Goal: Communication & Community: Answer question/provide support

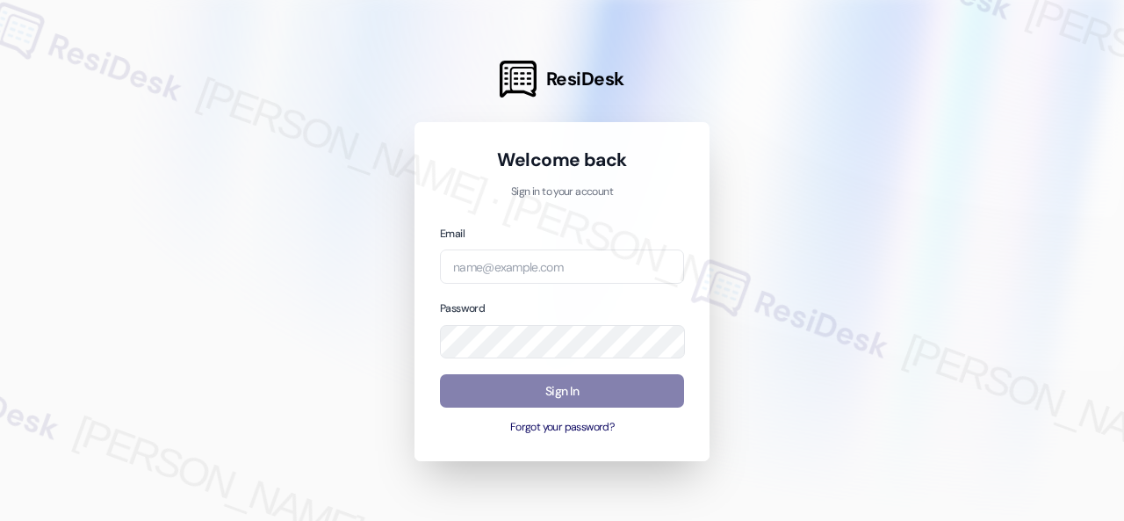
drag, startPoint x: 939, startPoint y: 220, endPoint x: 889, endPoint y: 218, distance: 50.1
click at [942, 220] on div at bounding box center [562, 260] width 1124 height 521
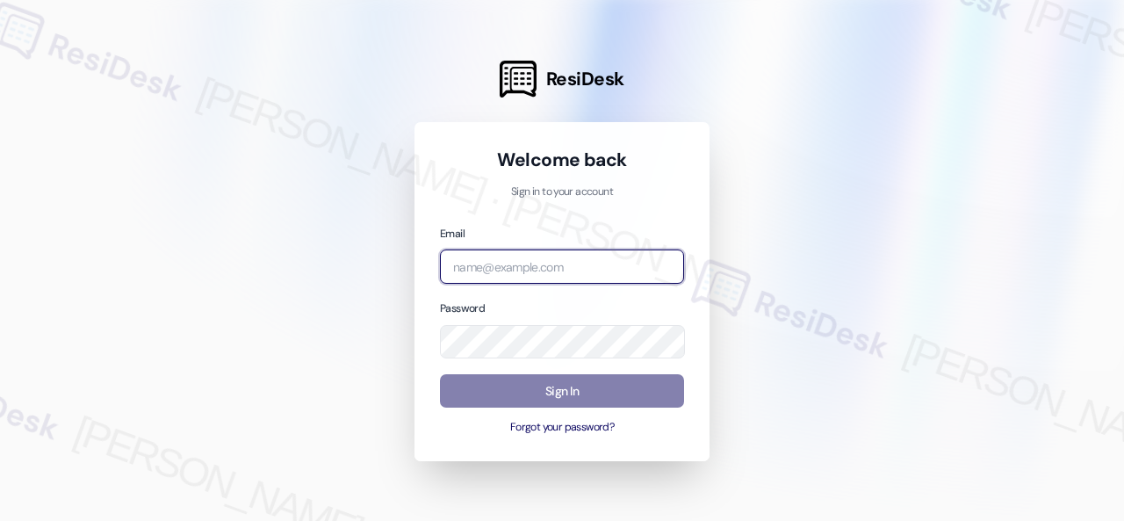
click at [569, 263] on input "email" at bounding box center [562, 266] width 244 height 34
paste input "[EMAIL_ADDRESS][PERSON_NAME][PERSON_NAME][PERSON_NAME][DOMAIN_NAME]"
type input "[EMAIL_ADDRESS][PERSON_NAME][PERSON_NAME][PERSON_NAME][DOMAIN_NAME]"
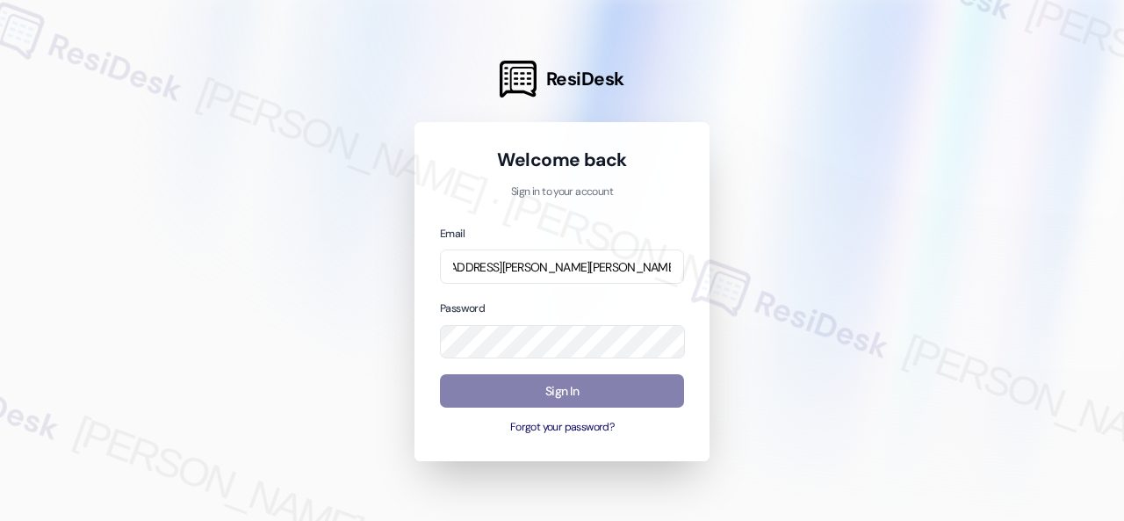
scroll to position [0, 0]
click at [910, 277] on div at bounding box center [562, 260] width 1124 height 521
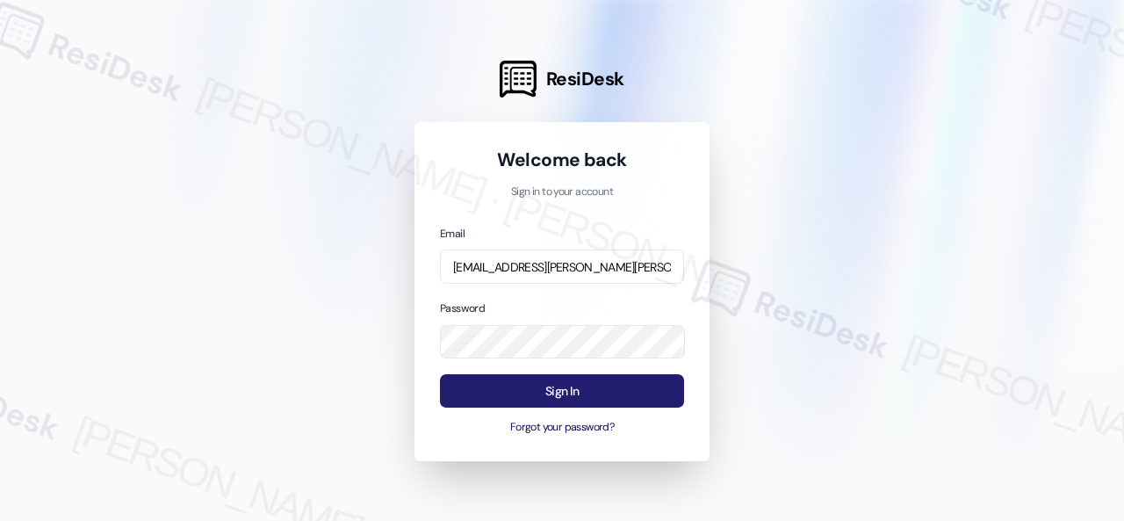
click at [0, 520] on com-1password-menu at bounding box center [0, 521] width 0 height 0
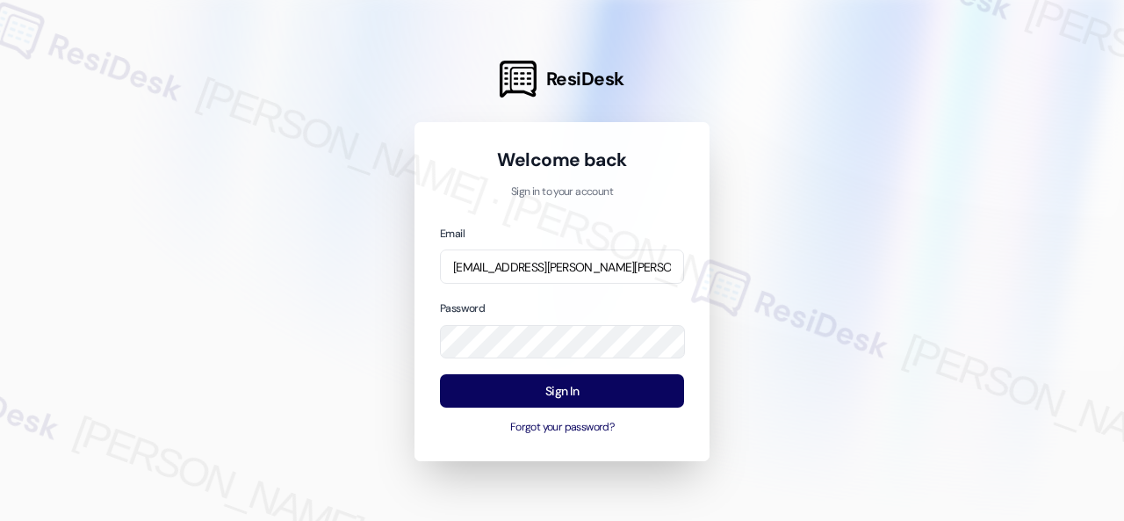
click at [781, 306] on div at bounding box center [562, 260] width 1124 height 521
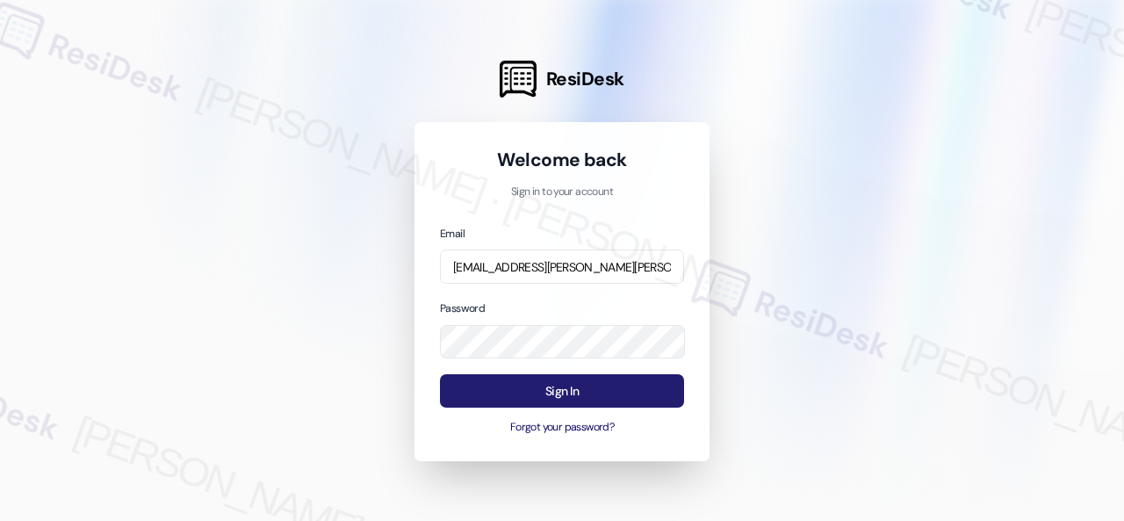
click at [524, 391] on button "Sign In" at bounding box center [562, 391] width 244 height 34
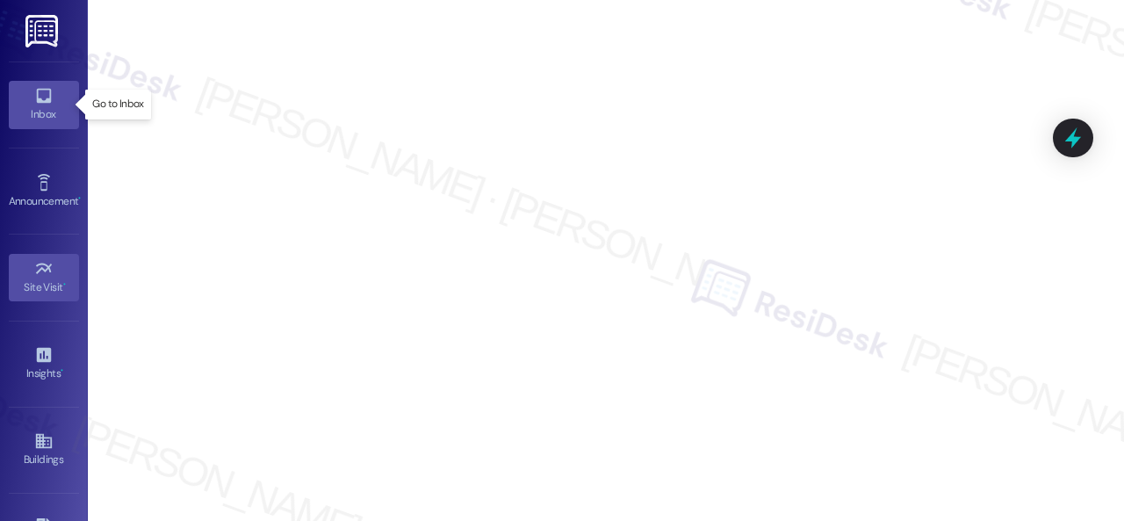
click at [40, 99] on icon at bounding box center [43, 95] width 19 height 19
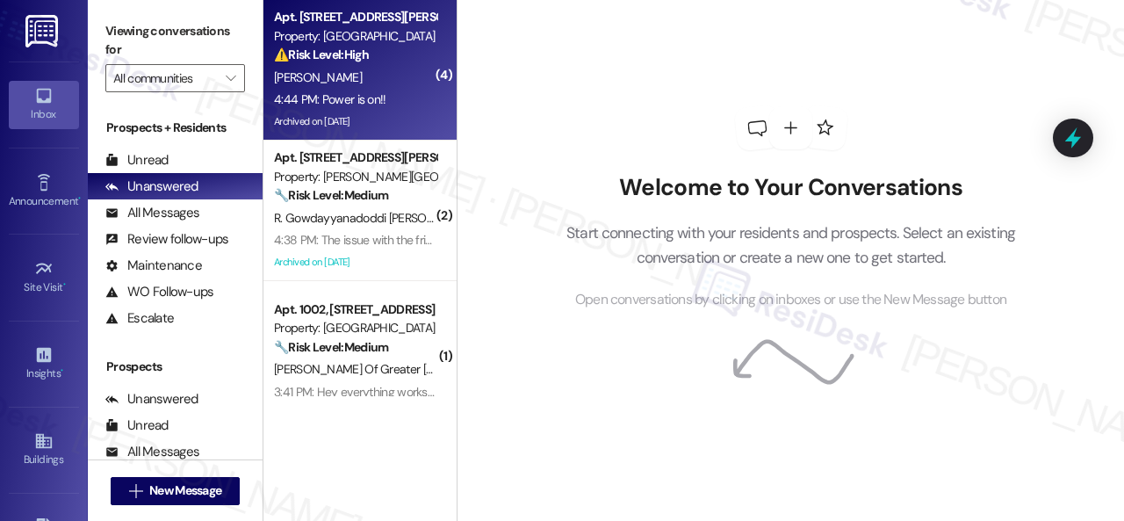
click at [399, 79] on div "[PERSON_NAME]" at bounding box center [355, 78] width 166 height 22
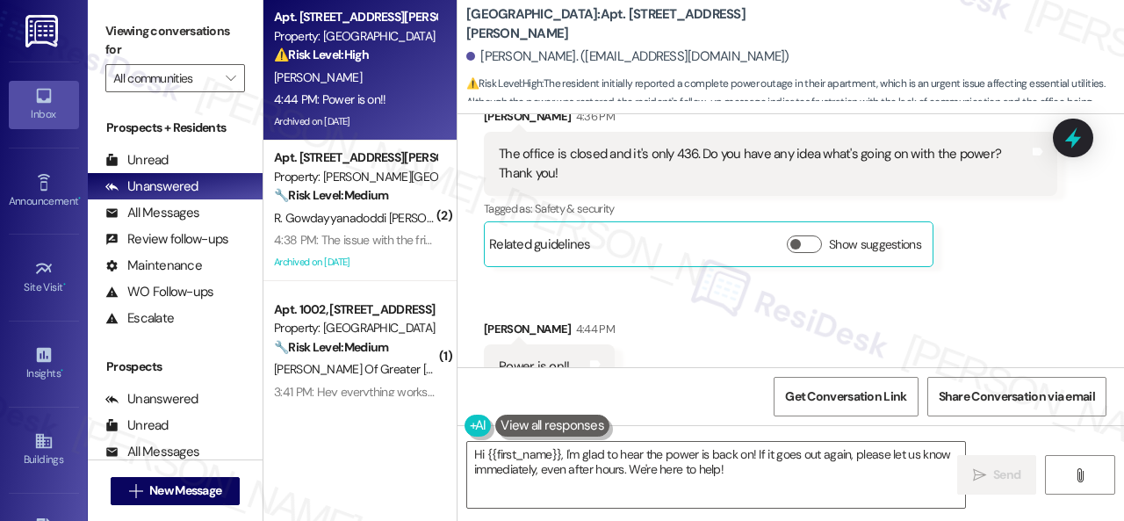
scroll to position [12923, 0]
click at [564, 459] on textarea "Hi {{first_name}}, I'm glad to hear the power is back on! If it goes out again,…" at bounding box center [716, 475] width 498 height 66
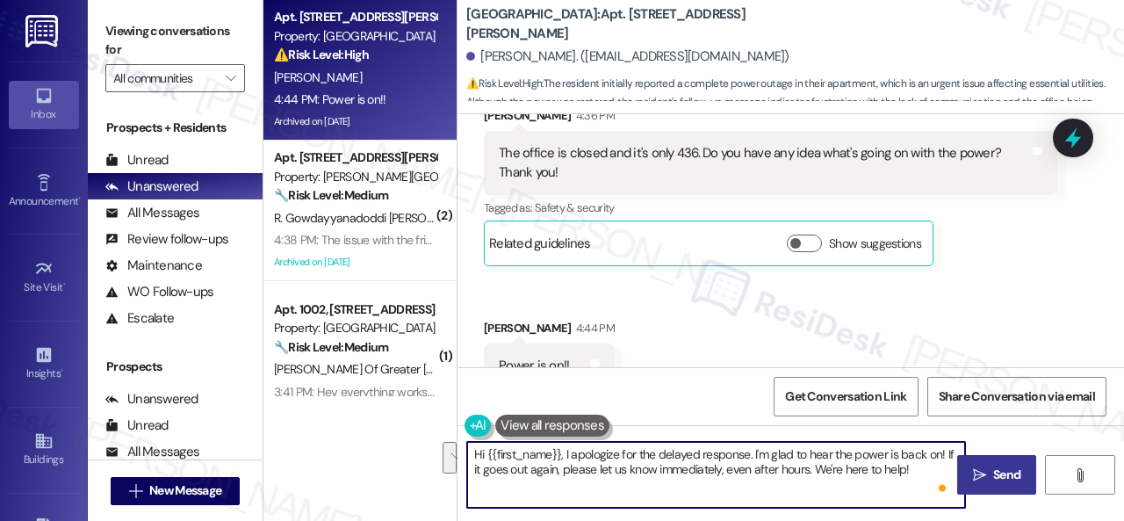
drag, startPoint x: 944, startPoint y: 457, endPoint x: 952, endPoint y: 473, distance: 17.7
click at [952, 473] on div "Hi {{first_name}}, I apologize for the delayed response. I'm glad to hear the p…" at bounding box center [790, 491] width 666 height 132
type textarea "Hi {{first_name}}, I apologize for the delayed response. I'm glad to hear the p…"
click at [982, 482] on span " Send" at bounding box center [996, 474] width 55 height 18
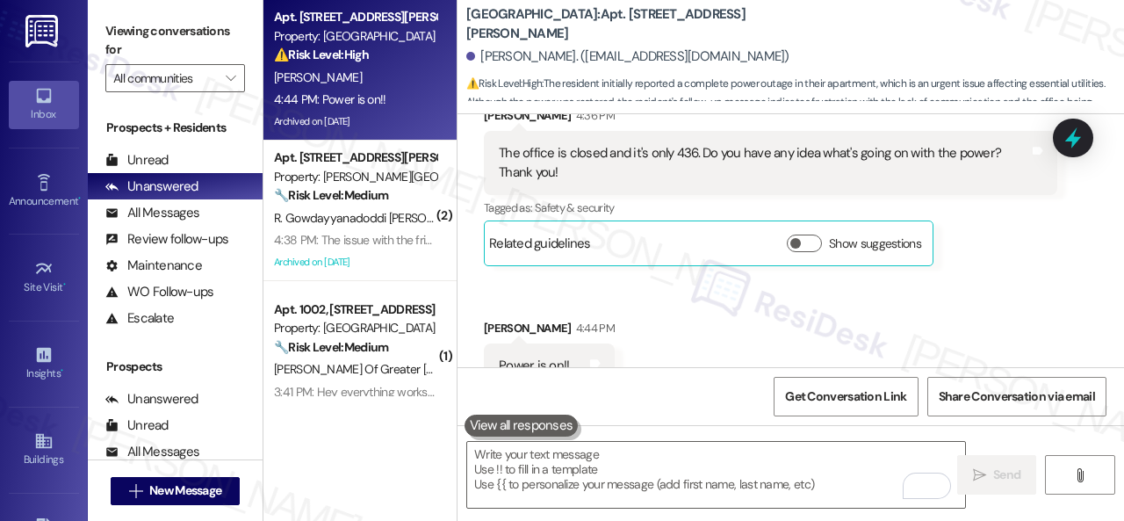
scroll to position [12922, 0]
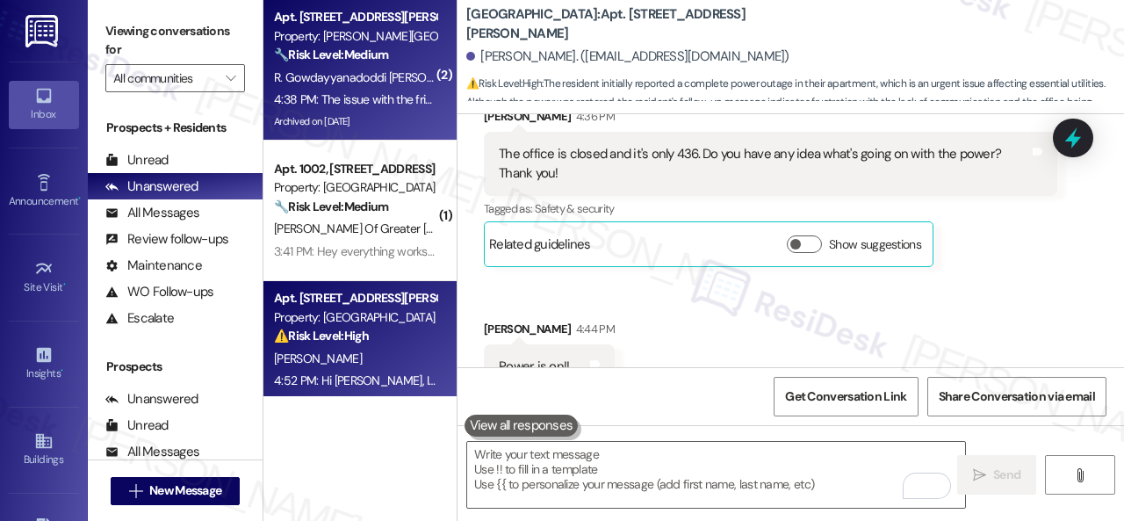
click at [335, 67] on div "R. Gowdayyanadoddi [PERSON_NAME] Kothacheruvu [PERSON_NAME]" at bounding box center [355, 78] width 166 height 22
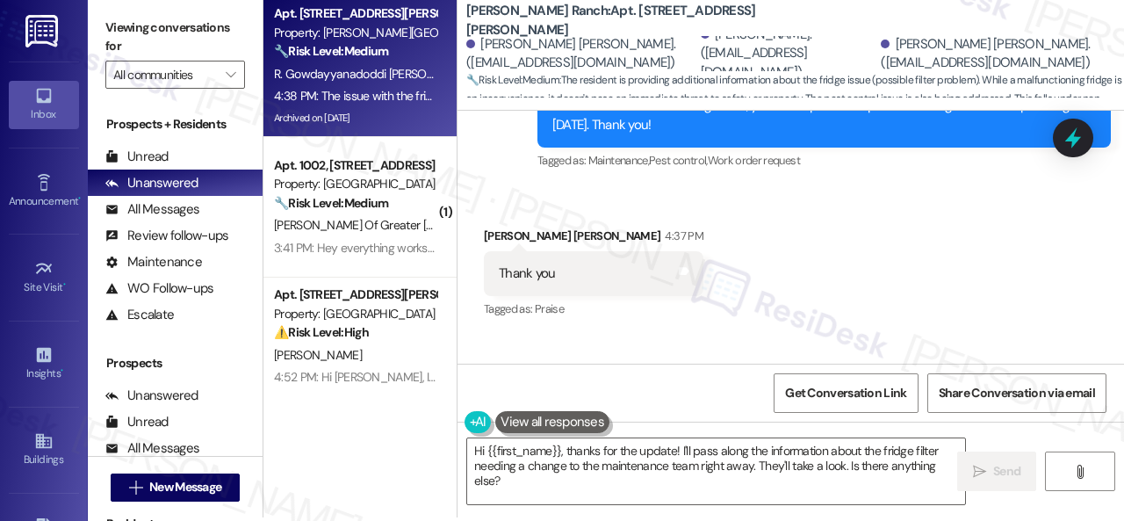
scroll to position [5, 0]
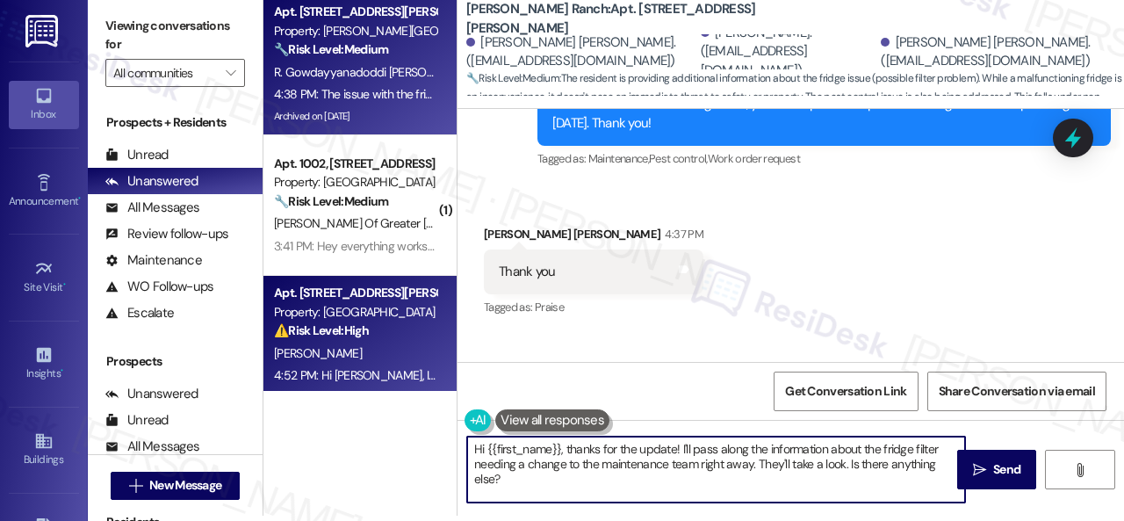
drag, startPoint x: 532, startPoint y: 480, endPoint x: 404, endPoint y: 366, distance: 171.6
click at [409, 378] on div "Apt. [STREET_ADDRESS][PERSON_NAME] Property: [PERSON_NAME] Ranch 🔧 Risk Level: …" at bounding box center [693, 255] width 860 height 521
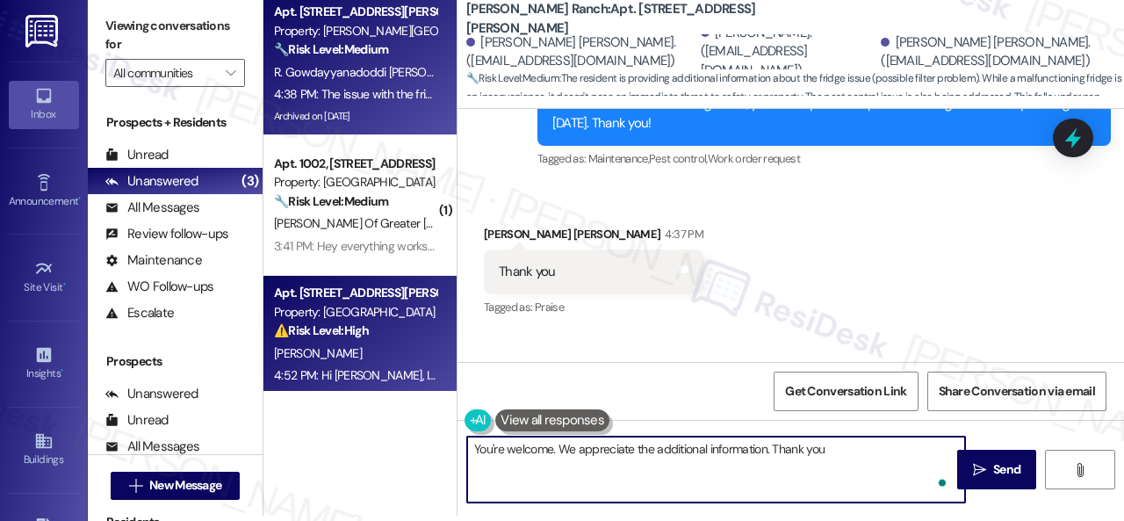
type textarea "You're welcome. We appreciate the additional information. Thank you!"
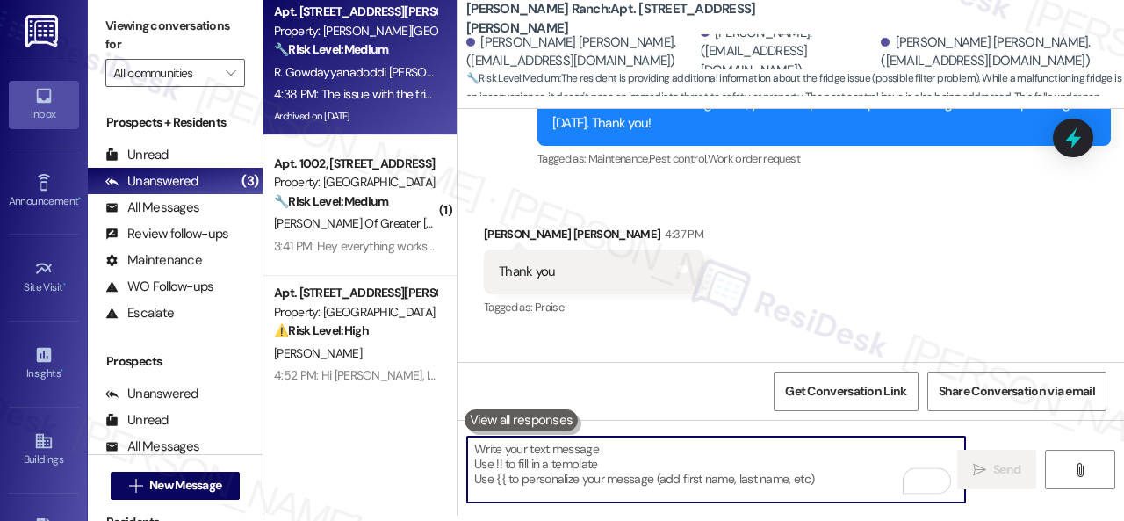
scroll to position [17978, 0]
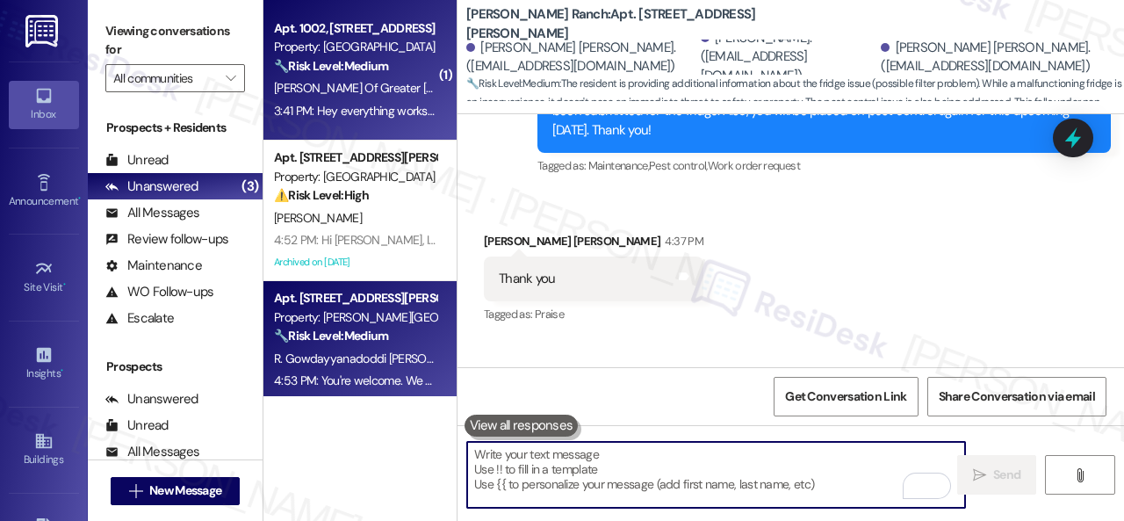
click at [402, 75] on div "🔧 Risk Level: Medium The resident is expressing a preference for advance notice…" at bounding box center [355, 66] width 162 height 18
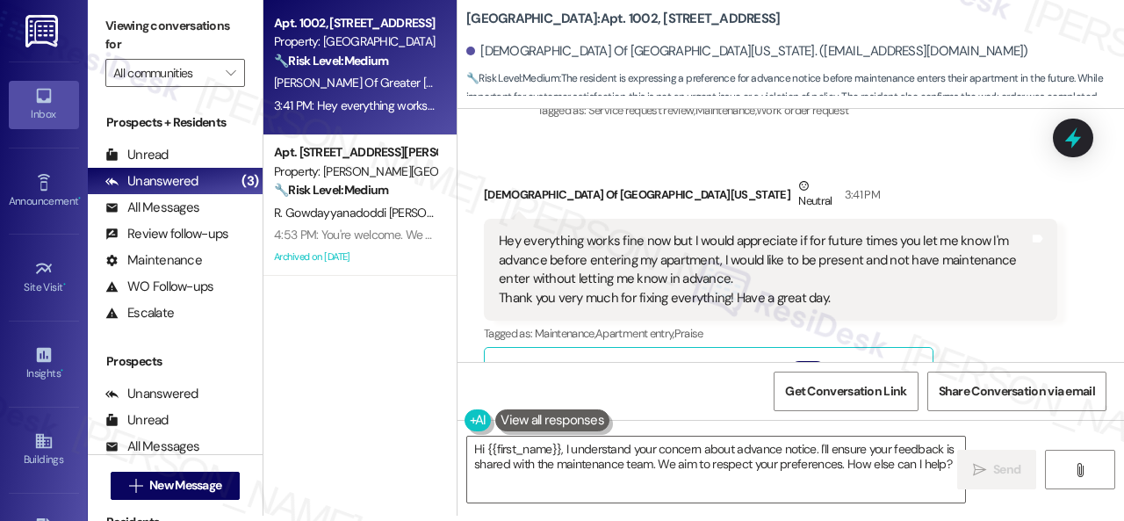
scroll to position [176, 0]
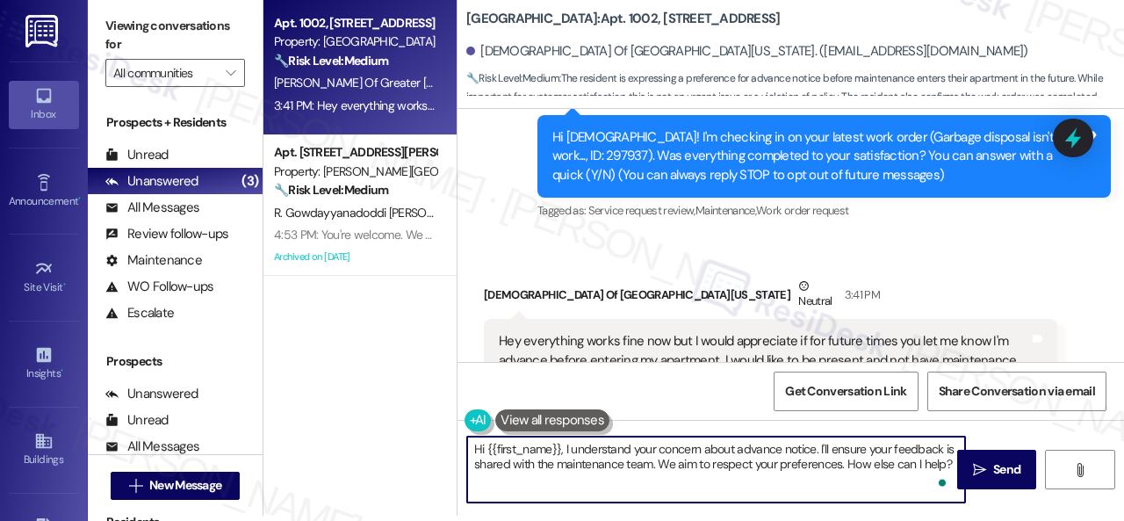
drag, startPoint x: 561, startPoint y: 450, endPoint x: 425, endPoint y: 449, distance: 136.1
click at [425, 449] on div "Apt. 1002, [STREET_ADDRESS] Property: Springhill 🔧 Risk Level: Medium The resid…" at bounding box center [693, 255] width 860 height 521
drag, startPoint x: 784, startPoint y: 459, endPoint x: 788, endPoint y: 480, distance: 21.4
click at [788, 480] on textarea "It's good to hear everything is all set! I understand your concern about advanc…" at bounding box center [716, 469] width 498 height 66
type textarea "It's good to hear everything is all set! I understand your concern about advanc…"
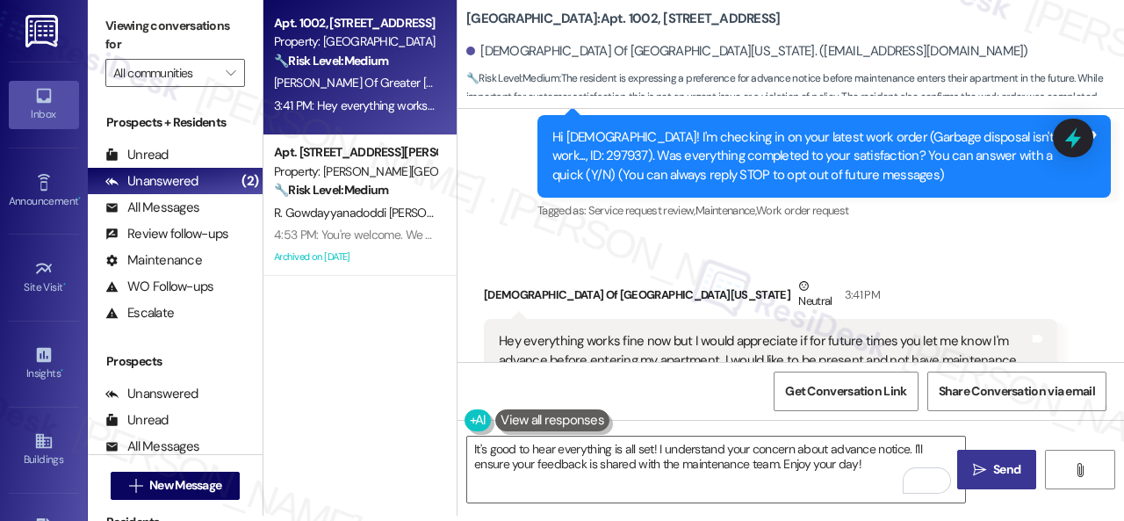
click at [1004, 477] on span "Send" at bounding box center [1006, 469] width 27 height 18
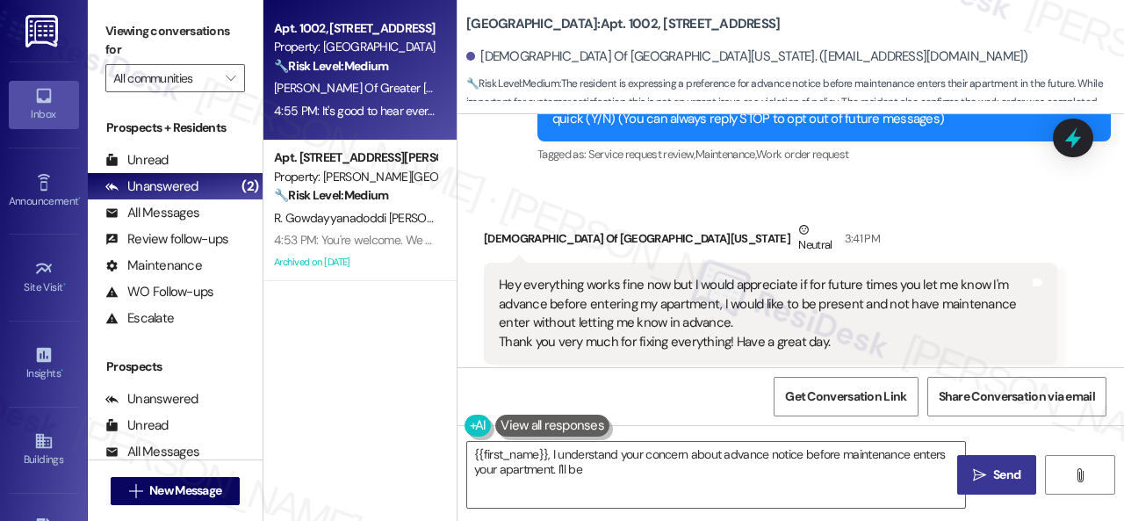
scroll to position [263, 0]
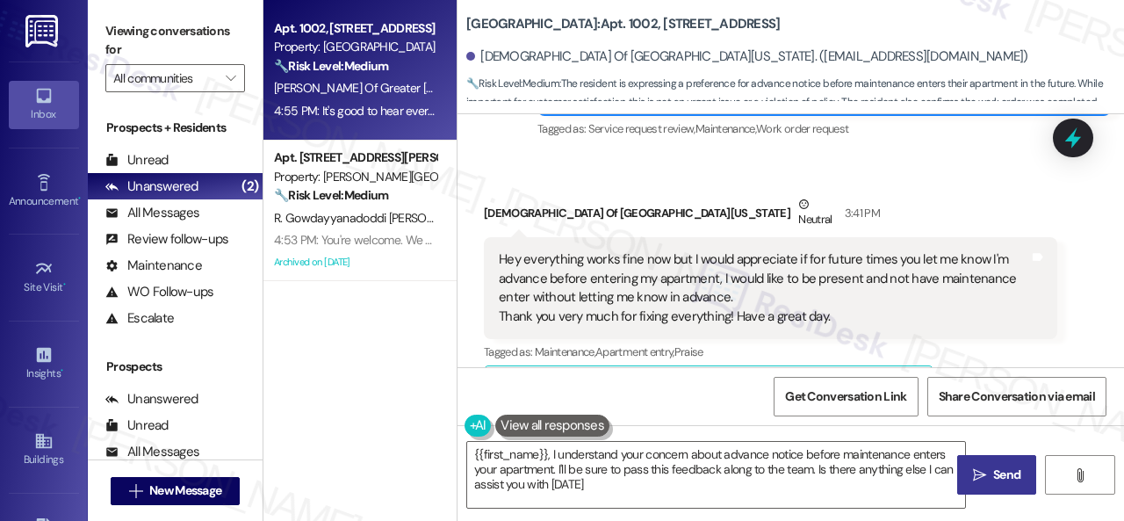
type textarea "{{first_name}}, I understand your concern about advance notice before maintenan…"
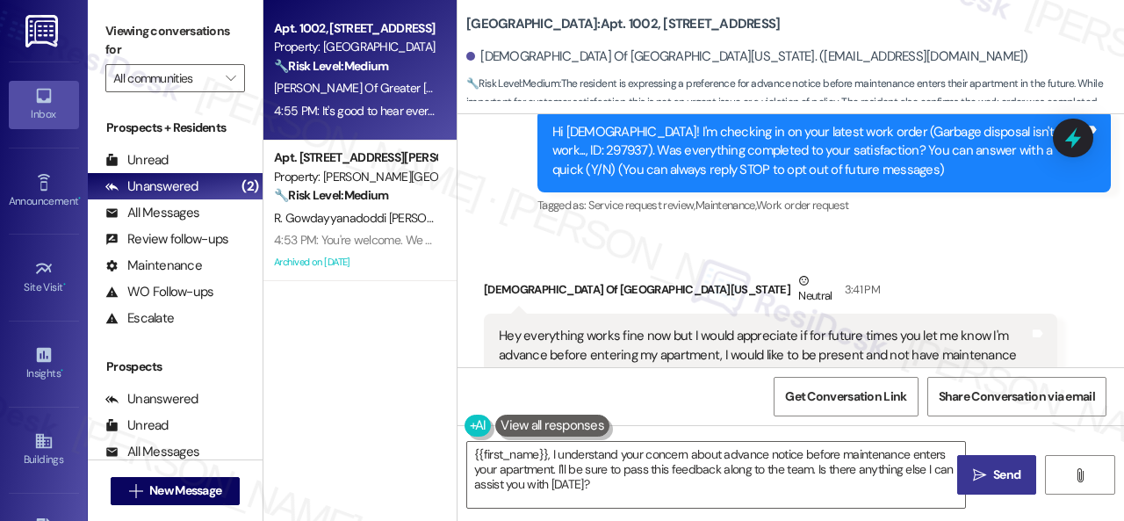
scroll to position [87, 0]
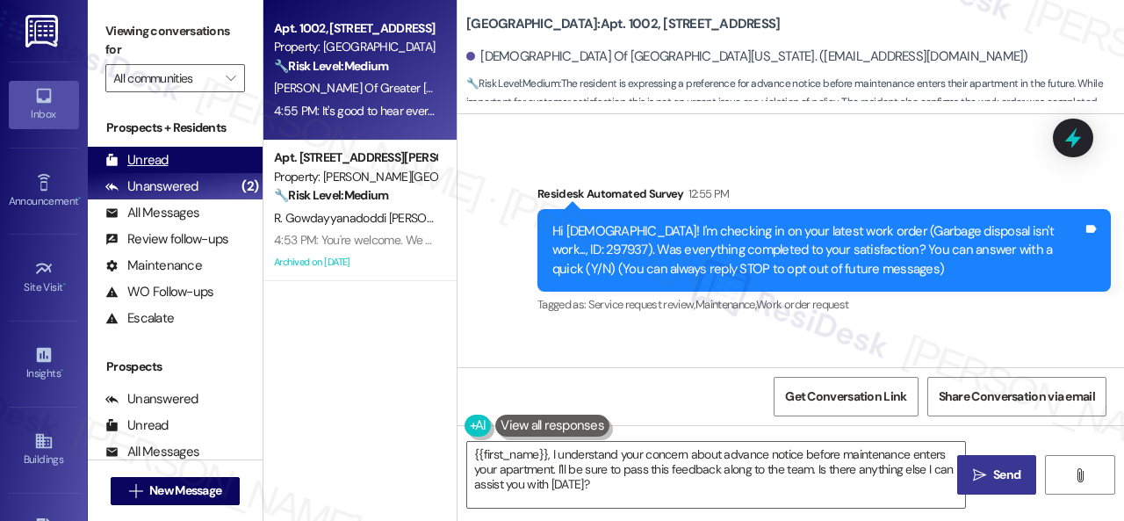
click at [146, 154] on div "Unread" at bounding box center [136, 160] width 63 height 18
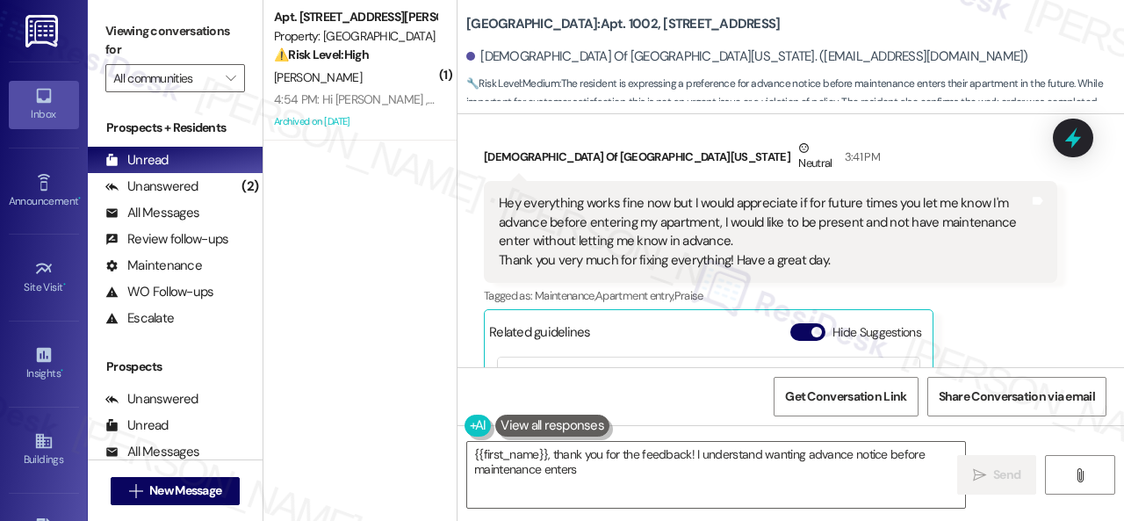
scroll to position [263, 0]
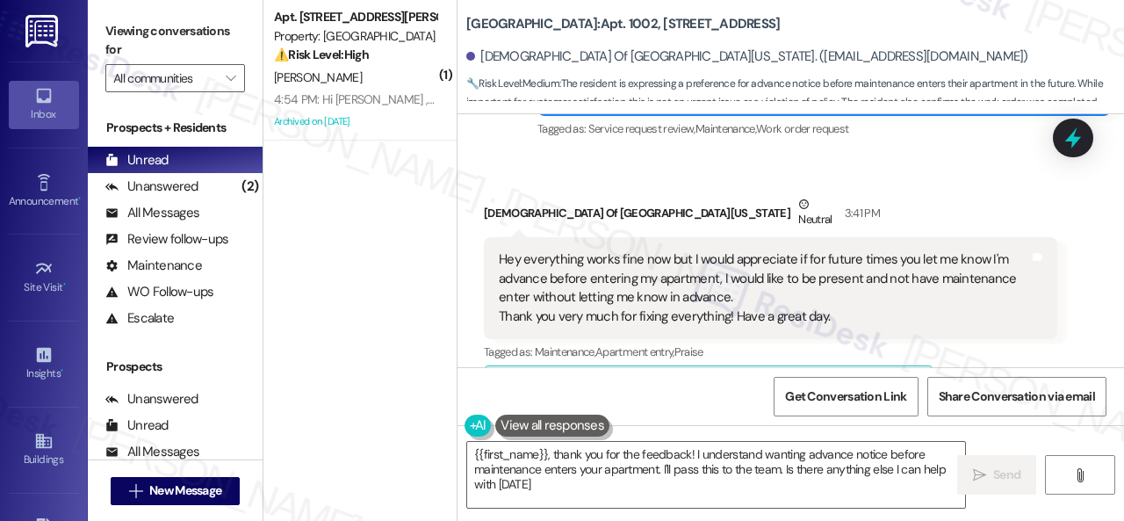
type textarea "{{first_name}}, thank you for the feedback! I understand wanting advance notice…"
click at [839, 186] on div "Received via SMS Jewish Federation Of [GEOGRAPHIC_DATA][US_STATE] Neutral 3:41 …" at bounding box center [771, 407] width 600 height 450
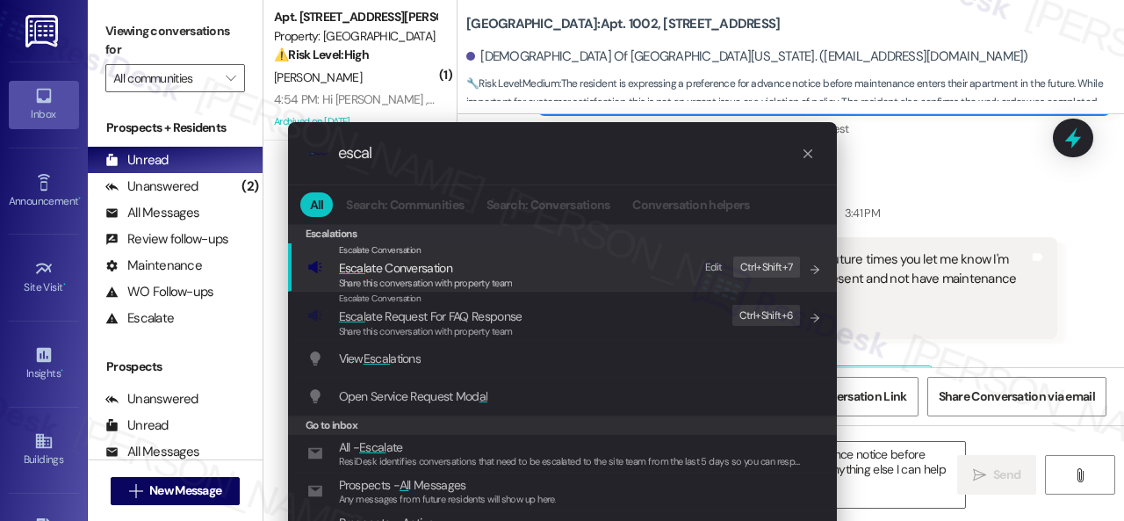
type input "escal"
click at [702, 261] on div "Edit Ctrl+ Shift+ 7" at bounding box center [746, 267] width 105 height 29
click at [418, 271] on span "Escal ate Conversation" at bounding box center [395, 268] width 113 height 16
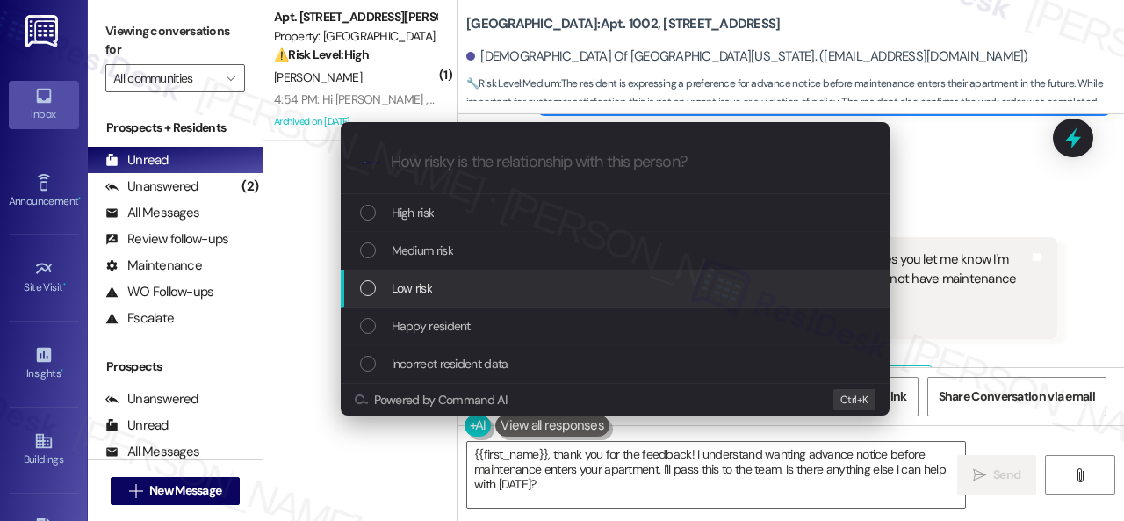
click at [418, 289] on span "Low risk" at bounding box center [412, 287] width 40 height 19
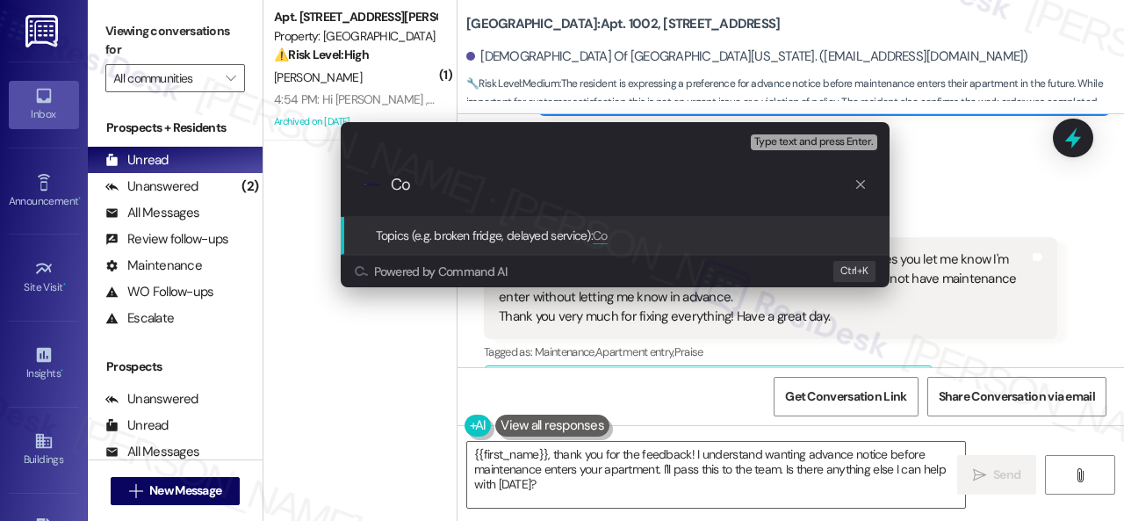
type input "C"
type input "A"
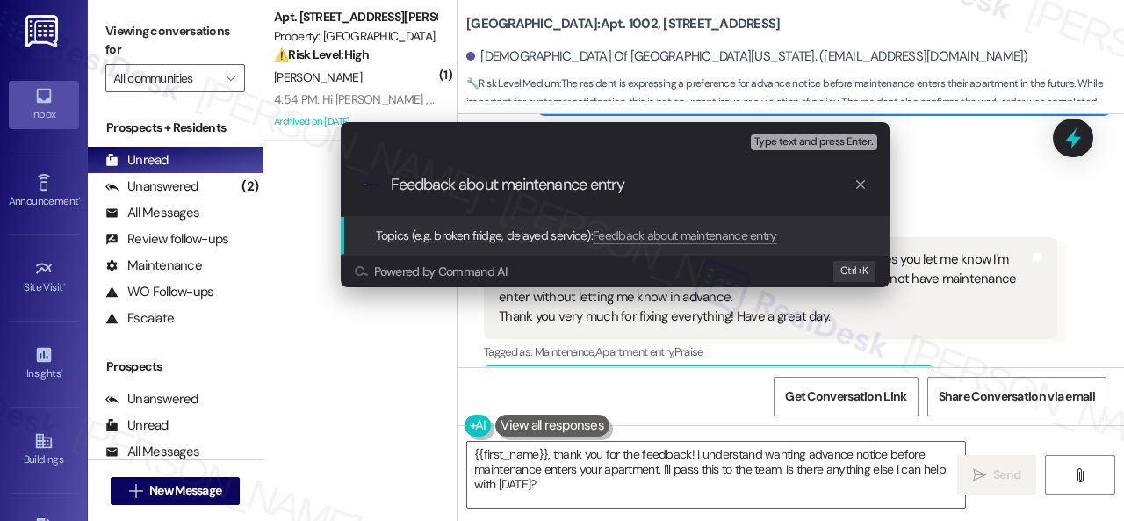
type input "Feedback about maintenance entry."
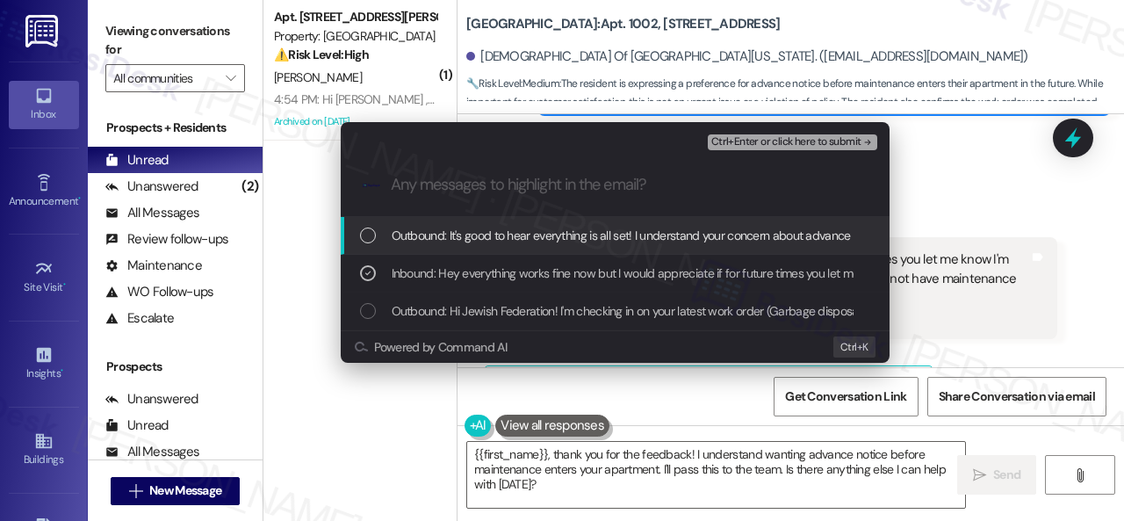
click at [775, 145] on span "Ctrl+Enter or click here to submit" at bounding box center [786, 142] width 150 height 12
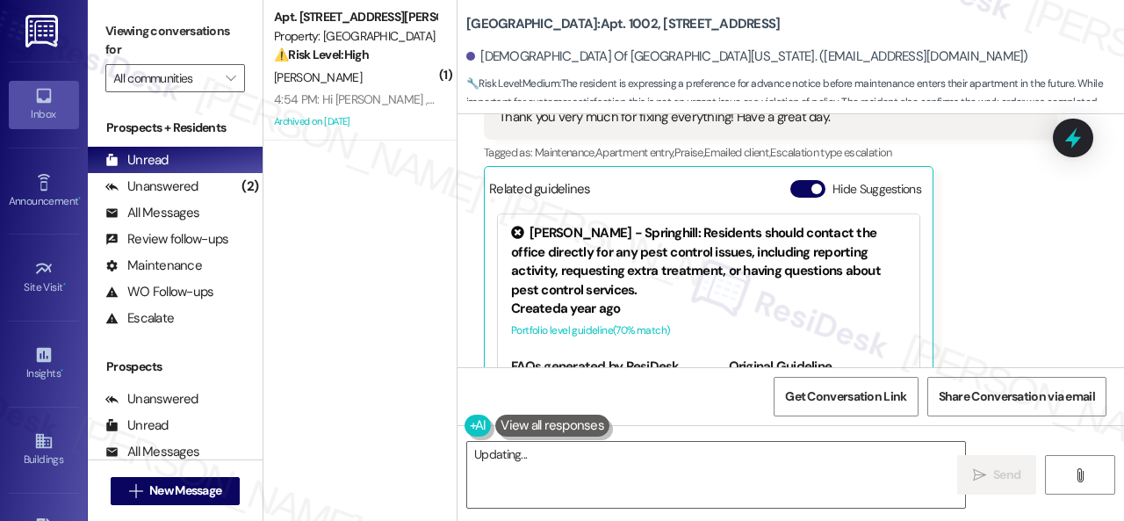
scroll to position [526, 0]
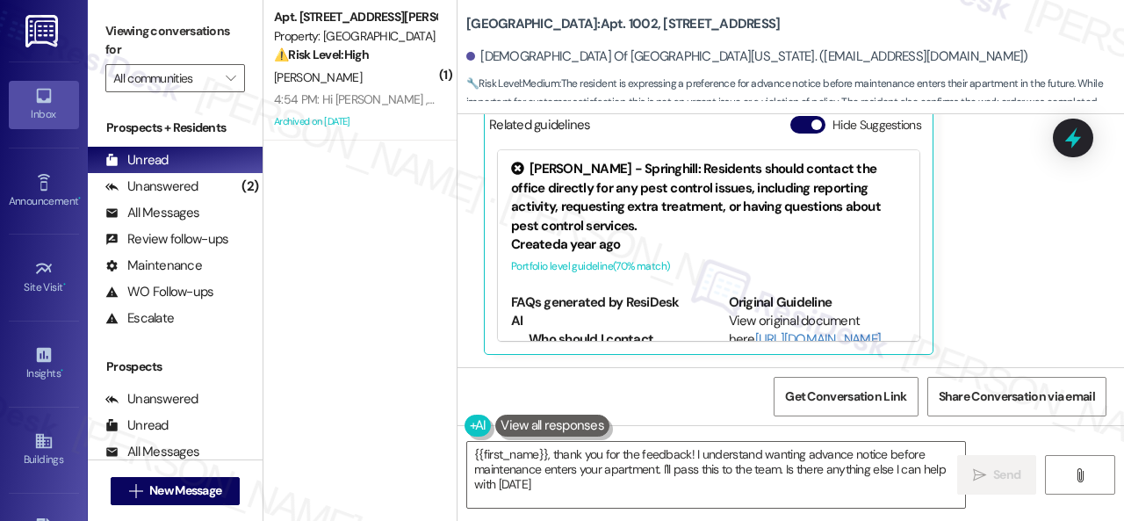
type textarea "{{first_name}}, thank you for the feedback! I understand wanting advance notice…"
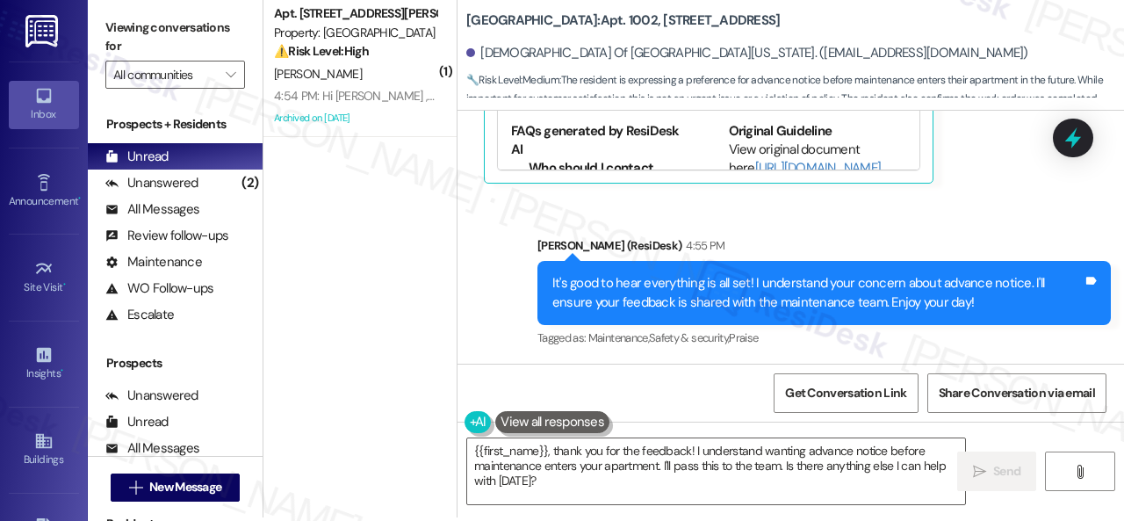
scroll to position [5, 0]
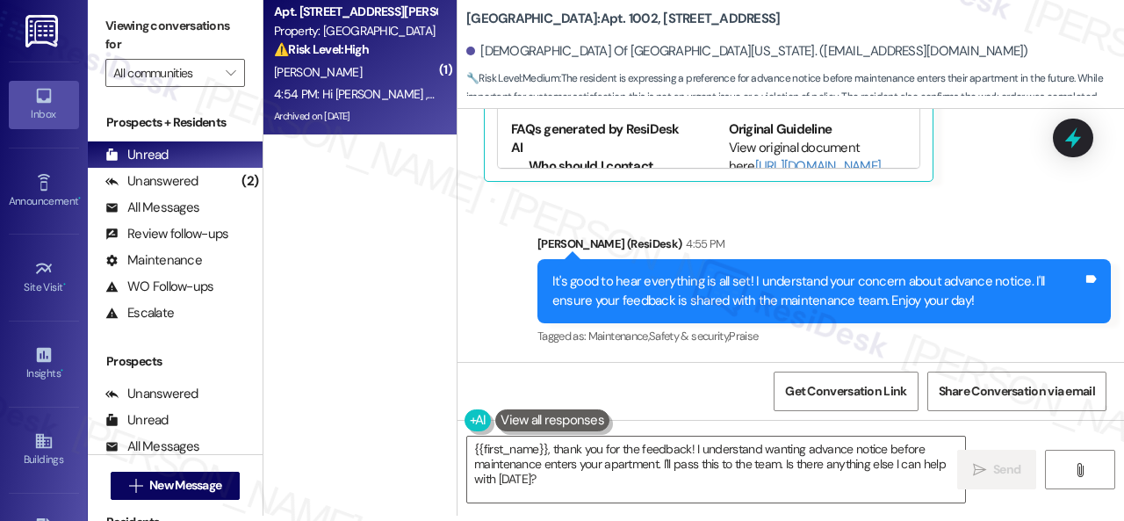
click at [402, 90] on div "4:54 PM: Hi [PERSON_NAME] , thank you for bringing this important matter to our…" at bounding box center [858, 94] width 1169 height 16
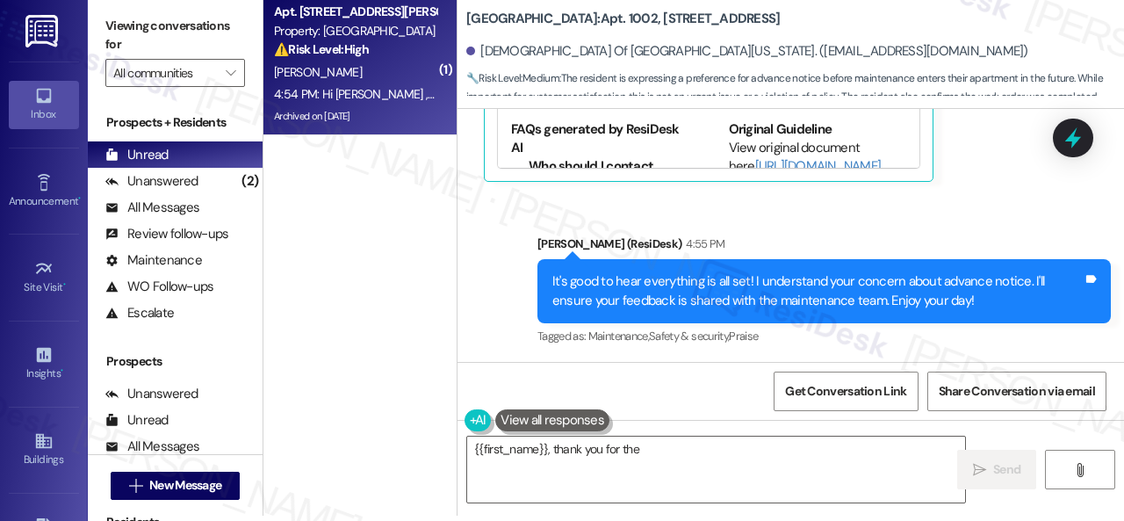
type textarea "{{first_name}}, thank you for the"
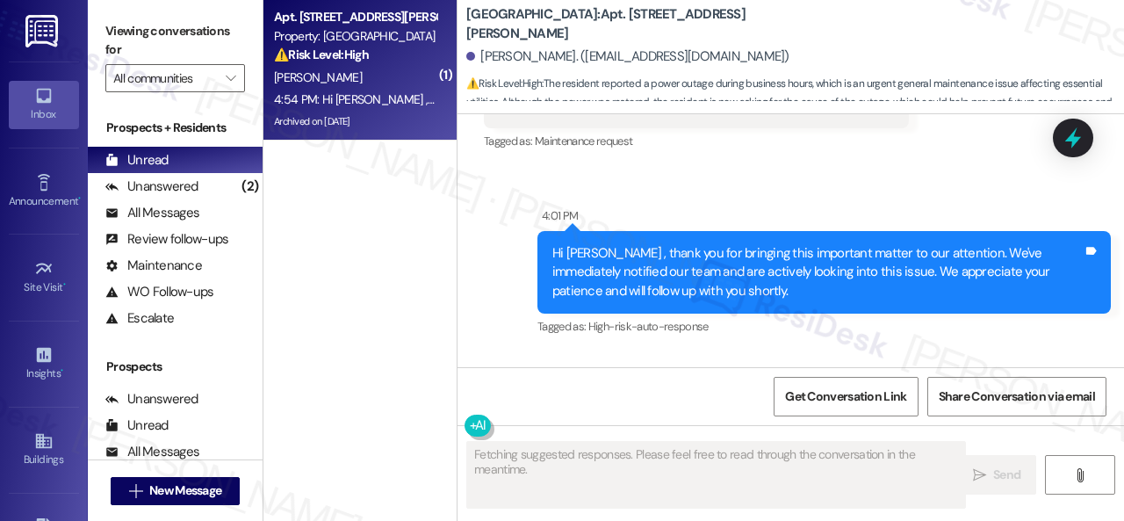
scroll to position [13241, 0]
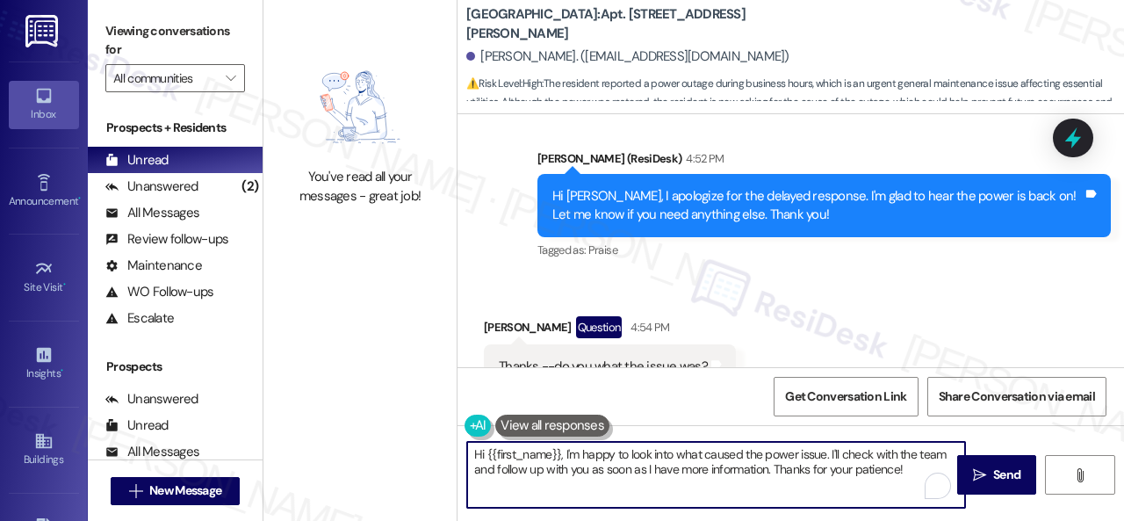
drag, startPoint x: 917, startPoint y: 473, endPoint x: 409, endPoint y: 455, distance: 508.7
click at [409, 455] on div "You've read all your messages - great job! [GEOGRAPHIC_DATA]: Apt. [STREET_ADDR…" at bounding box center [693, 260] width 860 height 521
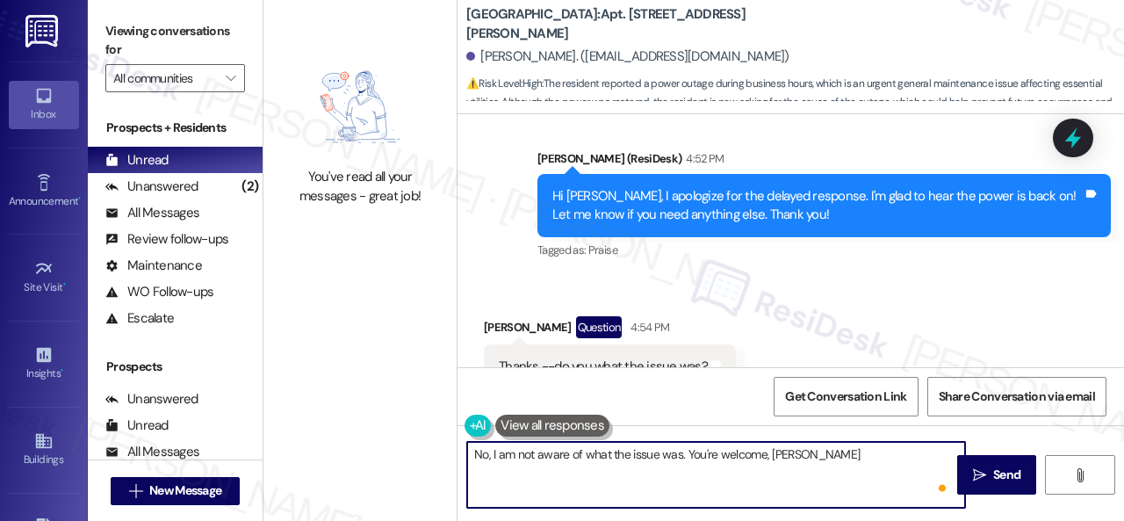
type textarea "No, I am not aware of what the issue was. You're welcome, [PERSON_NAME]."
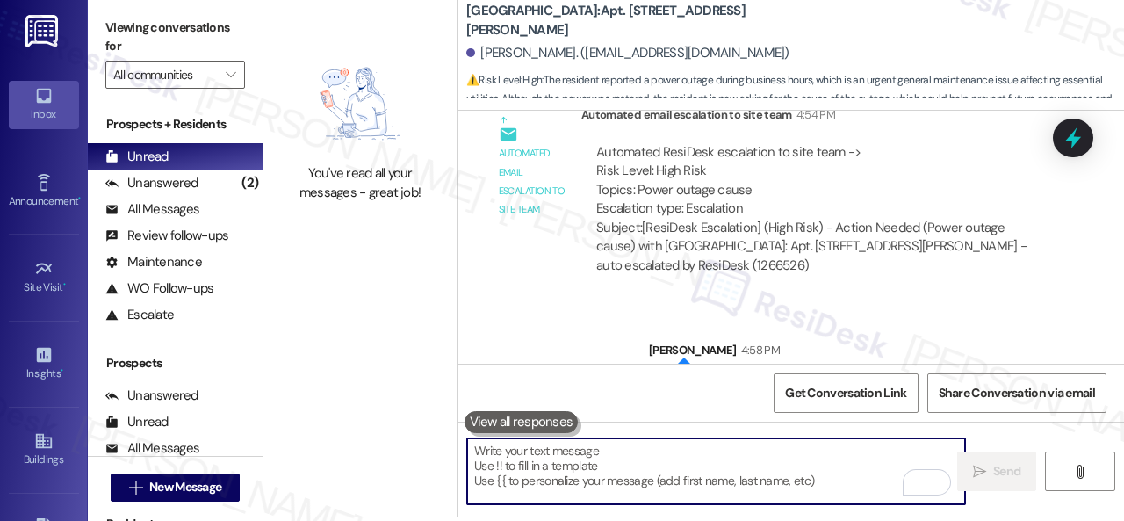
scroll to position [5, 0]
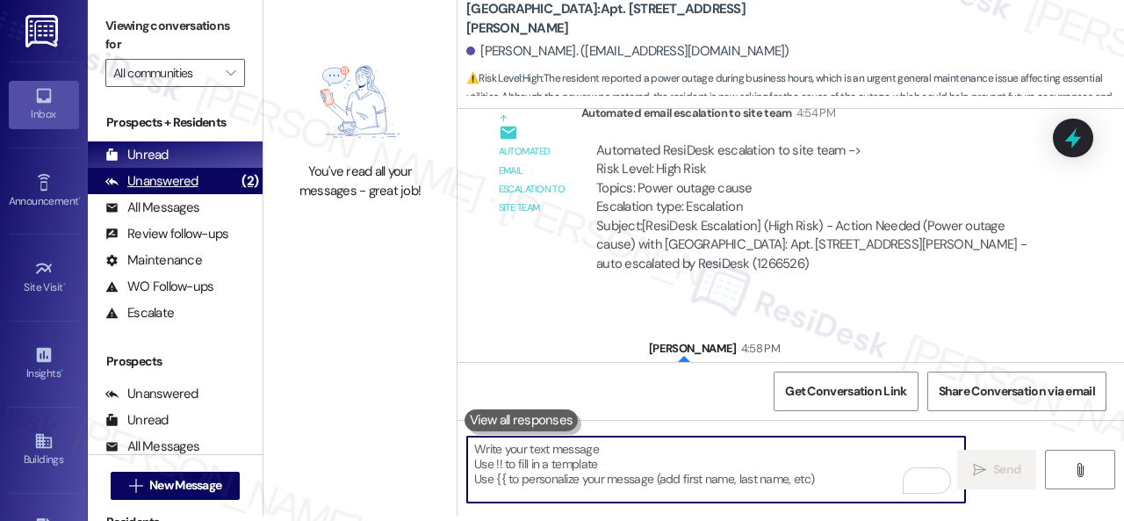
click at [165, 184] on div "Unanswered" at bounding box center [151, 181] width 93 height 18
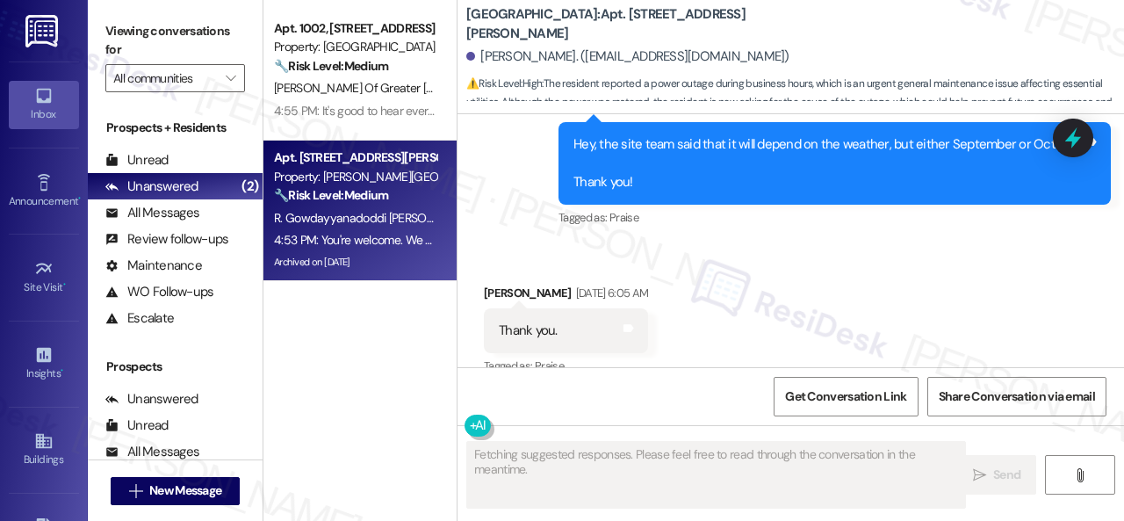
scroll to position [13241, 0]
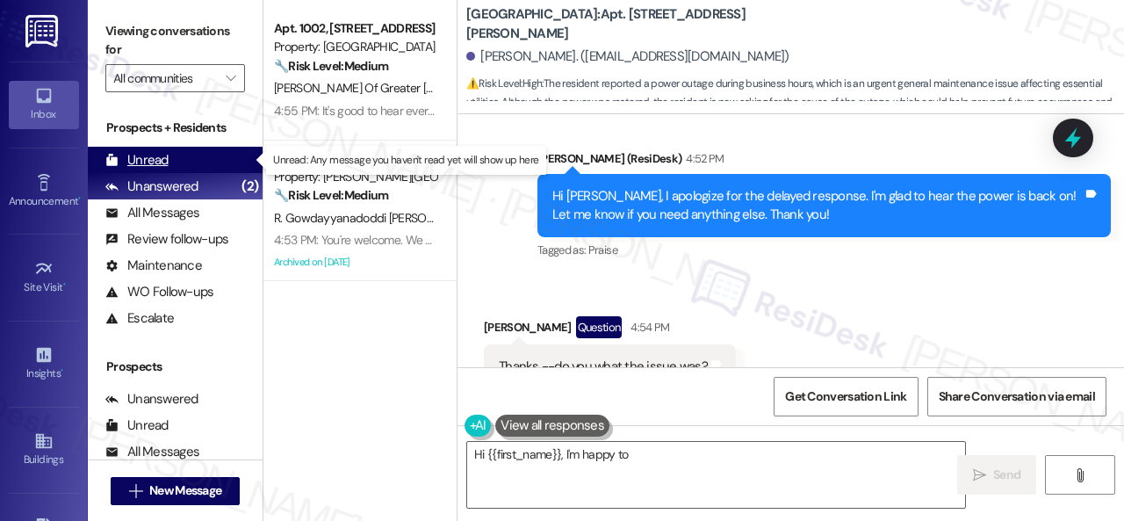
click at [156, 162] on div "Unread" at bounding box center [136, 160] width 63 height 18
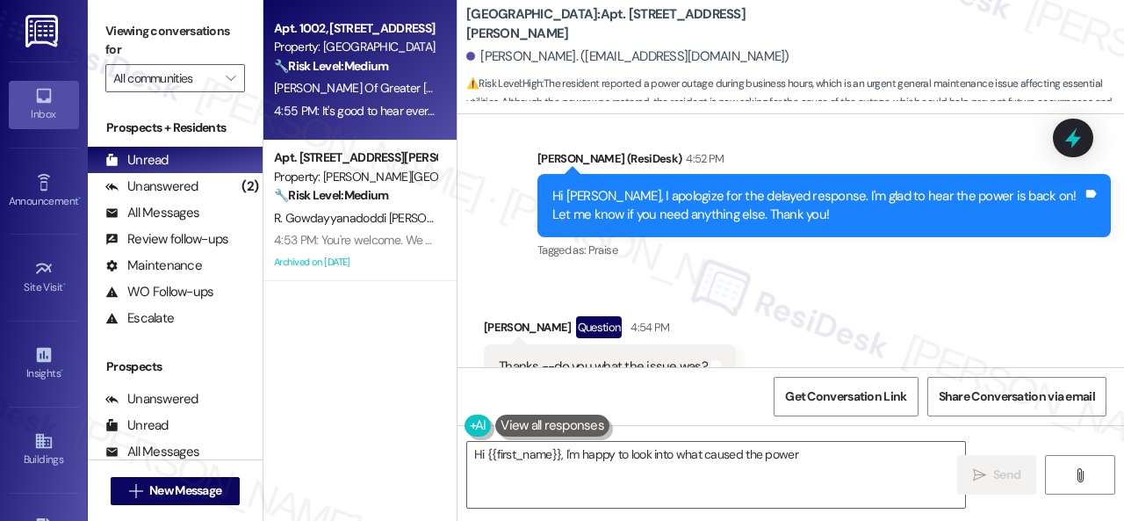
type textarea "Hi {{first_name}}, I'm happy to look into what caused the power"
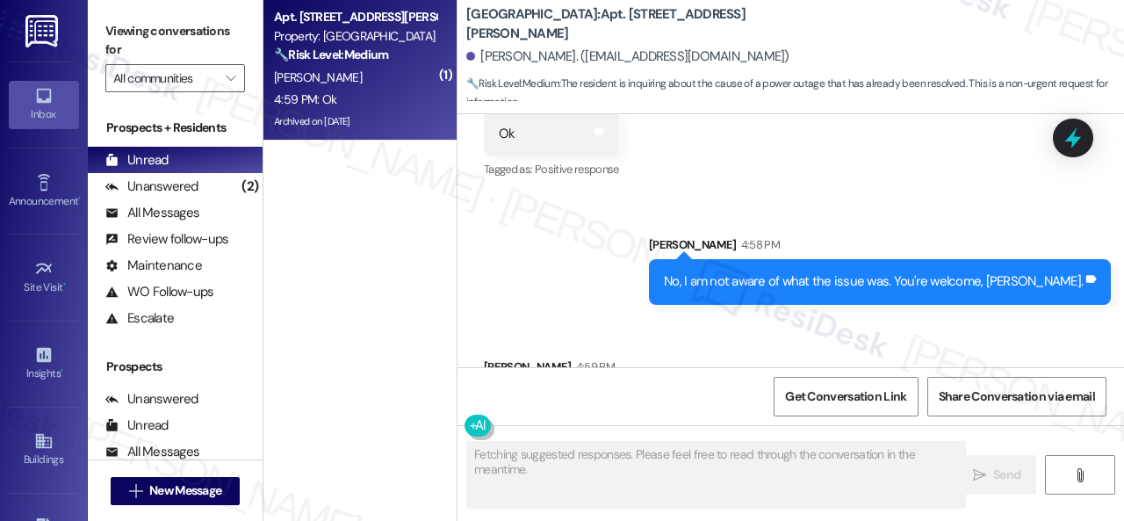
scroll to position [14202, 0]
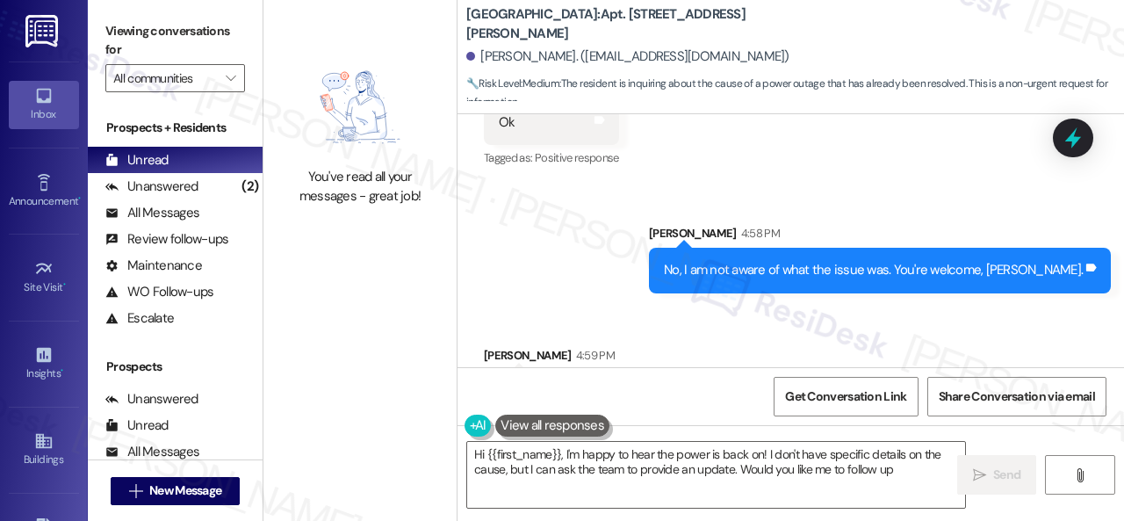
type textarea "Hi {{first_name}}, I'm happy to hear the power is back on! I don't have specifi…"
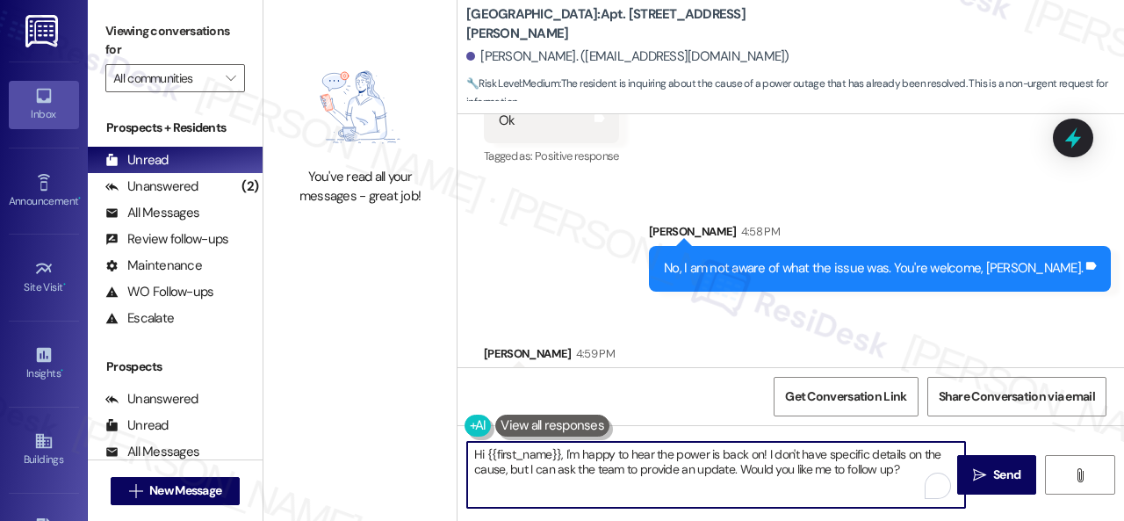
drag, startPoint x: 896, startPoint y: 473, endPoint x: 451, endPoint y: 441, distance: 446.3
click at [451, 441] on div "You've read all your messages - great job! [GEOGRAPHIC_DATA]: Apt. [STREET_ADDR…" at bounding box center [693, 260] width 860 height 521
click at [694, 305] on div "Received via SMS [PERSON_NAME] 4:59 PM Ok Tags and notes" at bounding box center [790, 366] width 666 height 122
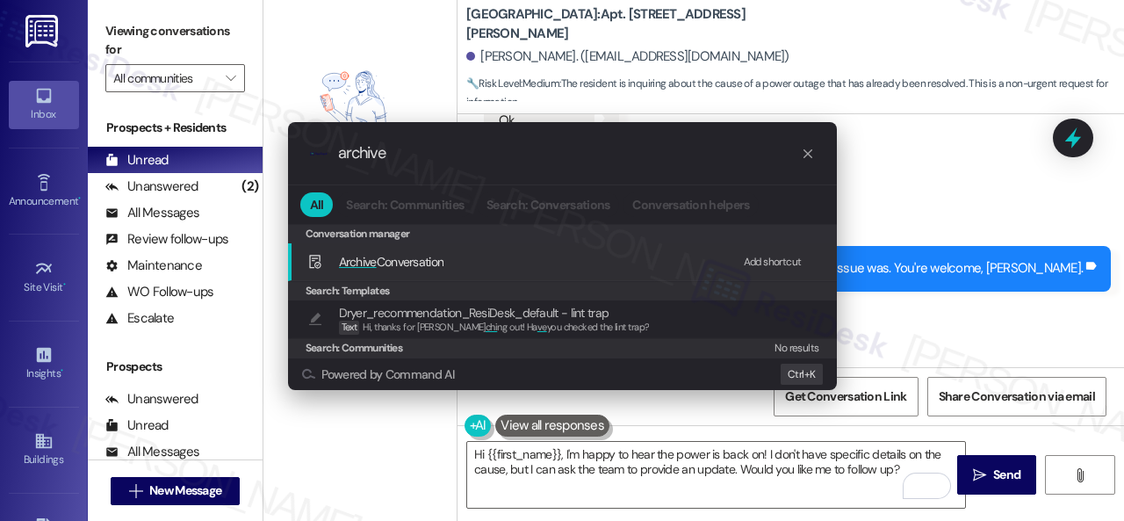
type input "archive"
click at [781, 265] on div "Add shortcut" at bounding box center [773, 262] width 58 height 18
click at [362, 248] on div "Archive Conversation Edit Shift+ R" at bounding box center [564, 262] width 514 height 29
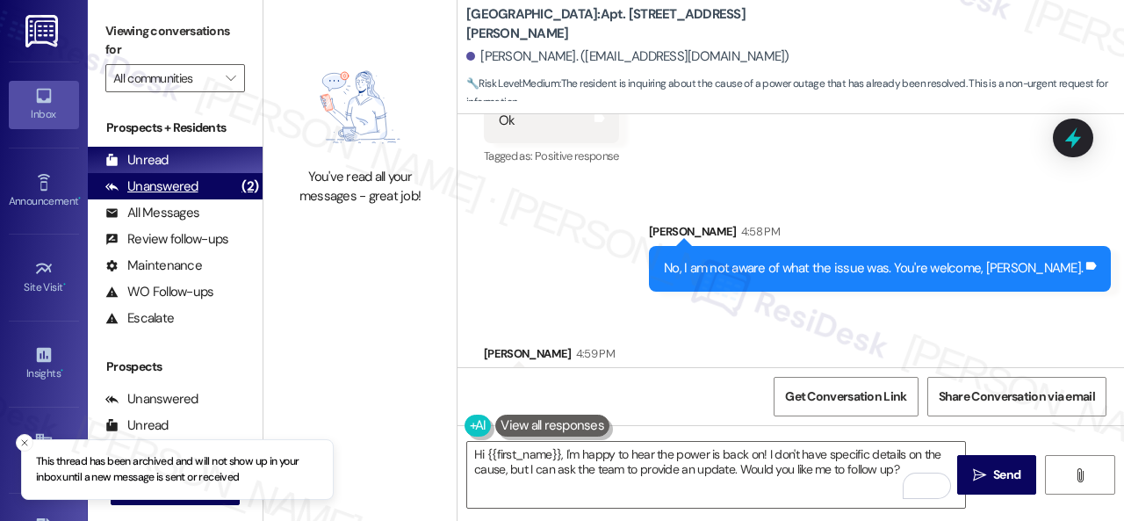
click at [172, 183] on div "Unanswered" at bounding box center [151, 186] width 93 height 18
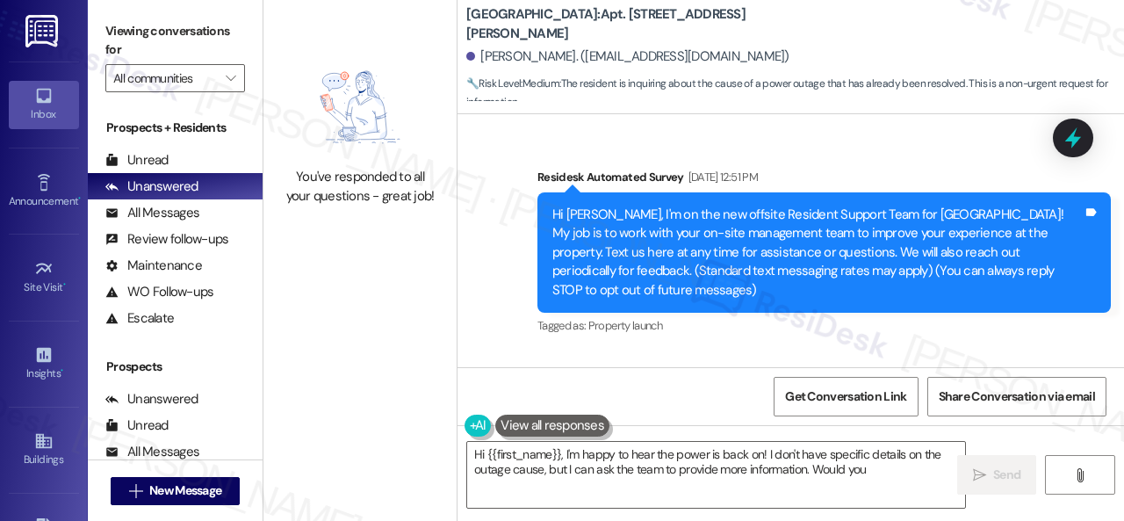
scroll to position [14080, 0]
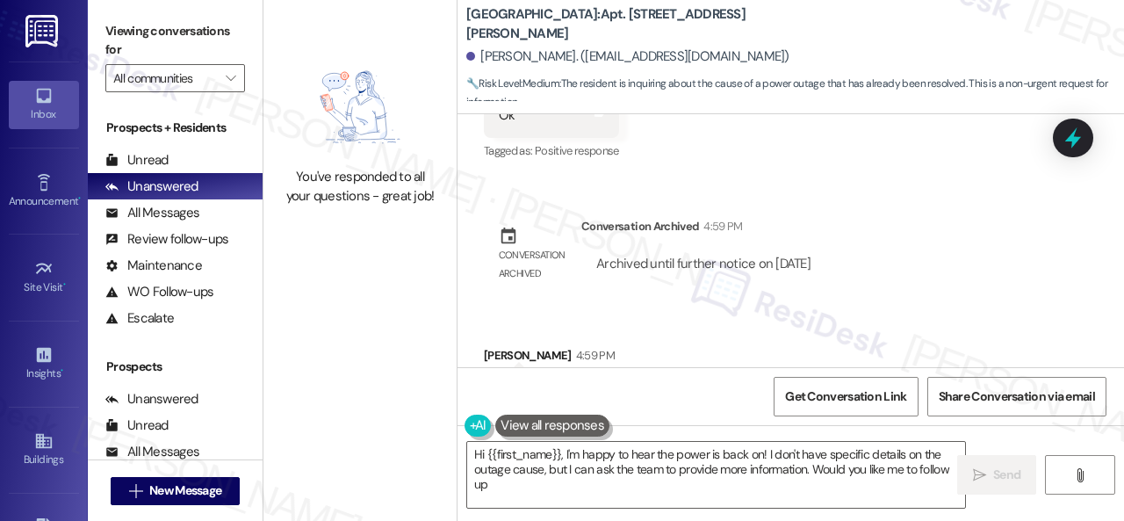
type textarea "Hi {{first_name}}, I'm happy to hear the power is back on! I don't have specifi…"
click at [130, 163] on div "Unread" at bounding box center [136, 160] width 63 height 18
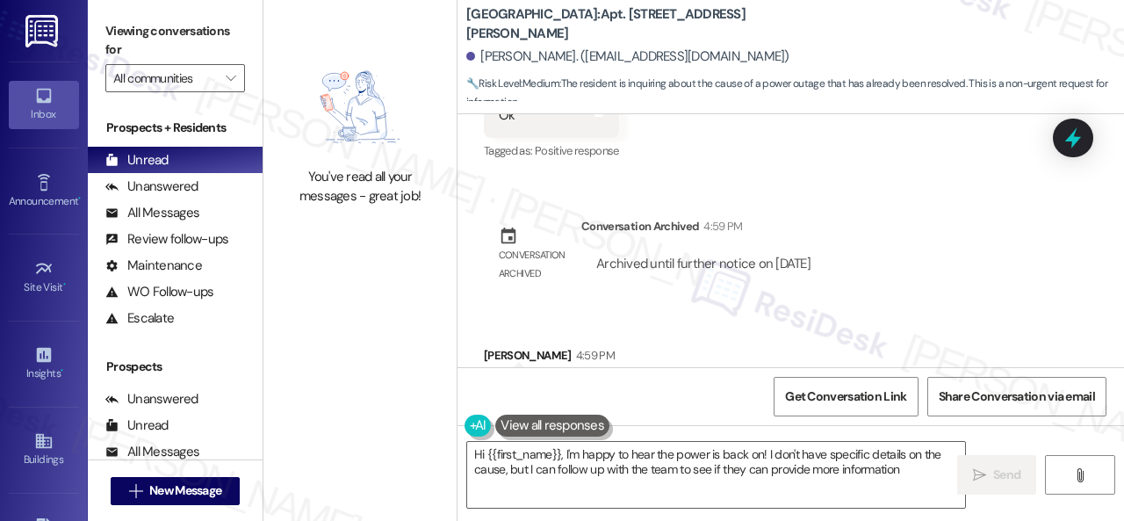
type textarea "Hi {{first_name}}, I'm happy to hear the power is back on! I don't have specifi…"
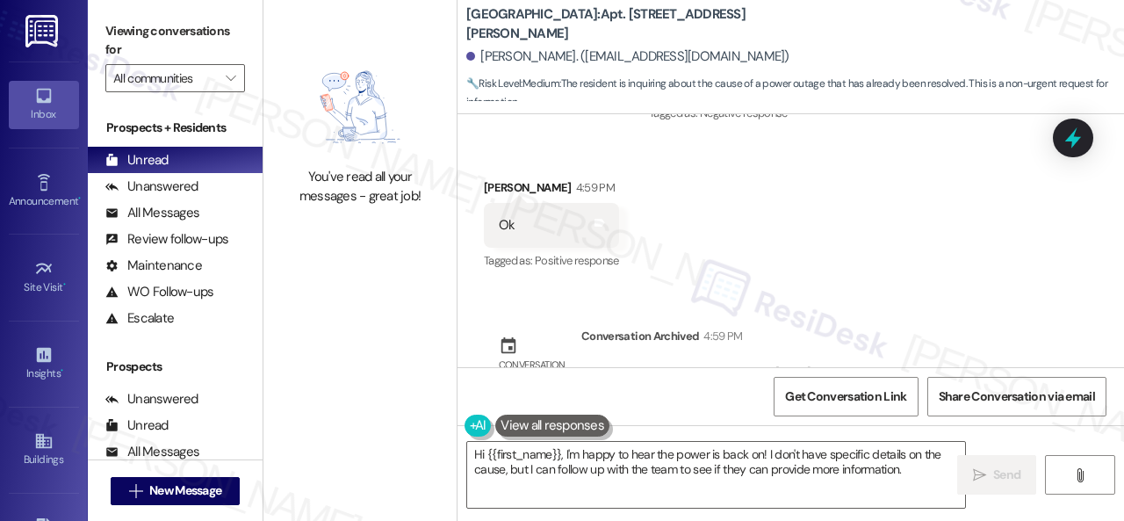
scroll to position [13993, 0]
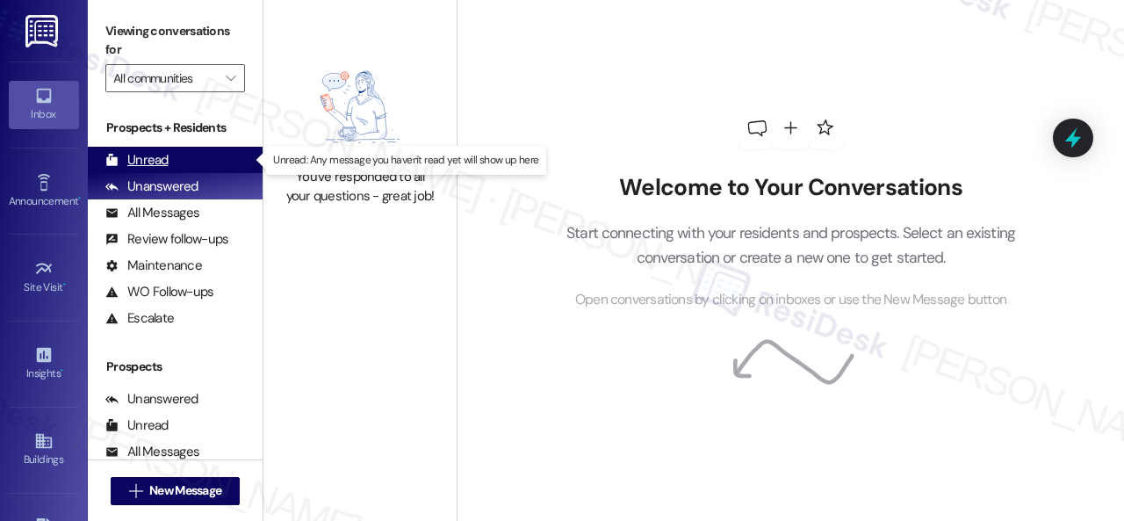
click at [158, 164] on div "Unread" at bounding box center [136, 160] width 63 height 18
